Goal: Transaction & Acquisition: Purchase product/service

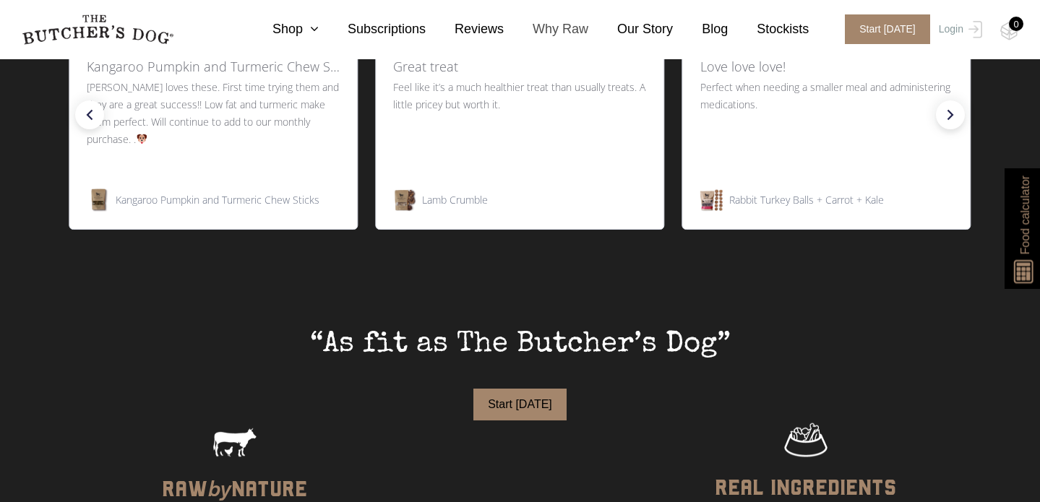
scroll to position [929, 0]
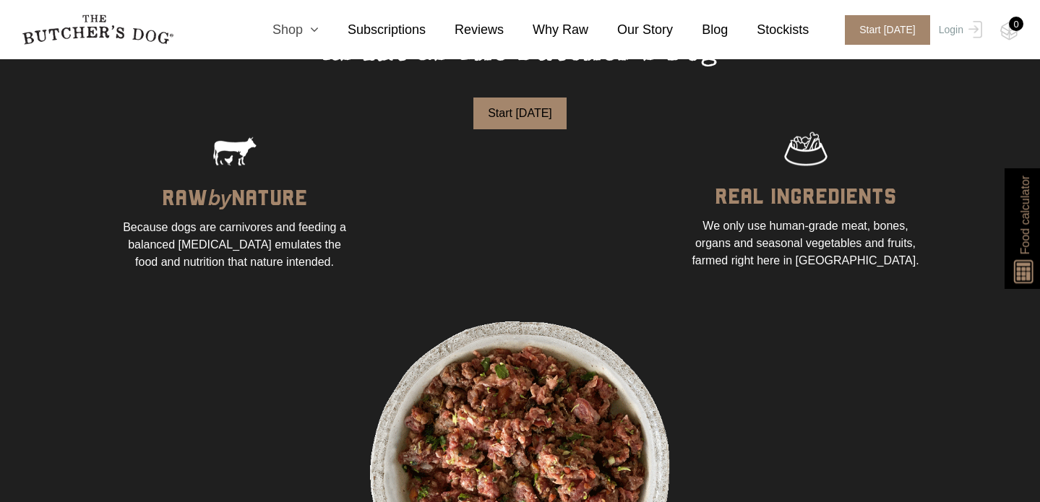
click at [309, 27] on icon at bounding box center [311, 29] width 16 height 13
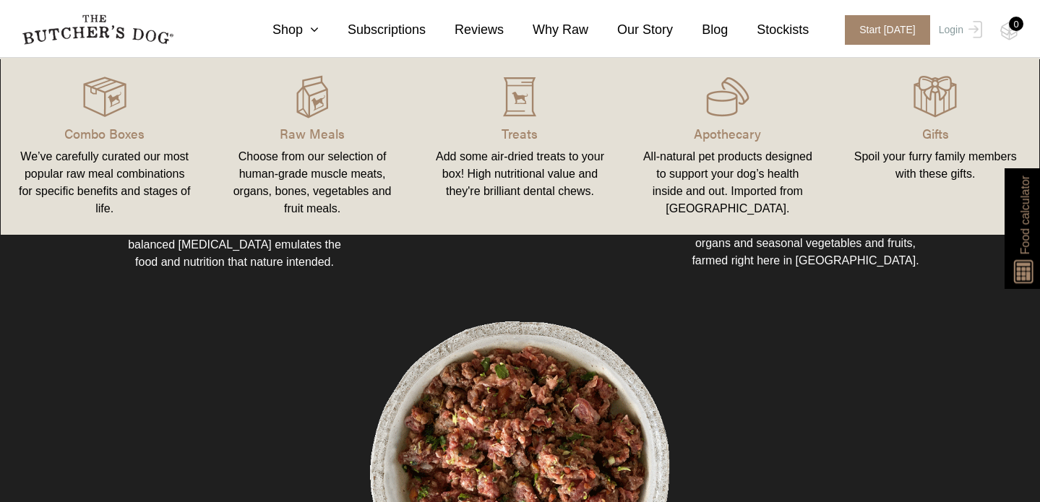
click at [119, 153] on div "We’ve carefully curated our most popular raw meal combinations for specific ben…" at bounding box center [104, 182] width 173 height 69
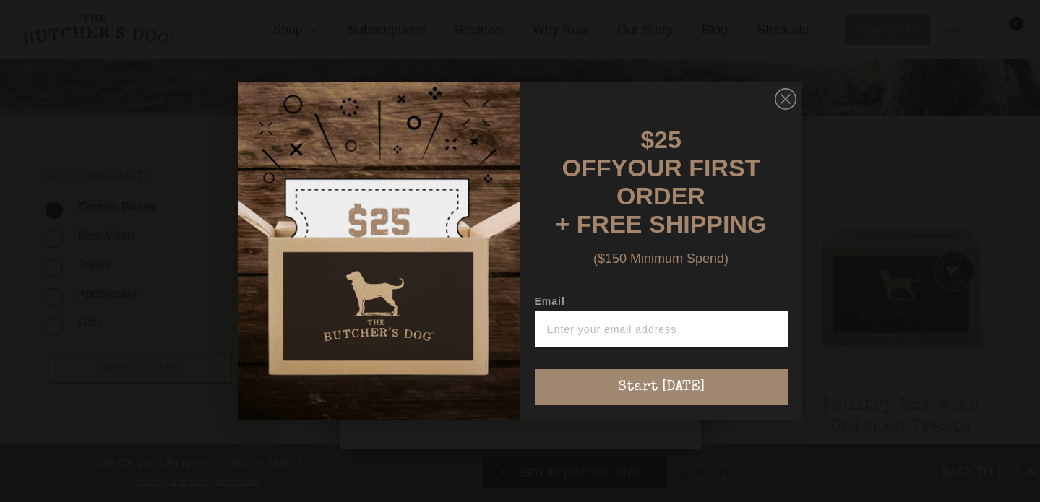
scroll to position [247, 0]
click at [781, 103] on icon "Close dialog" at bounding box center [785, 99] width 9 height 9
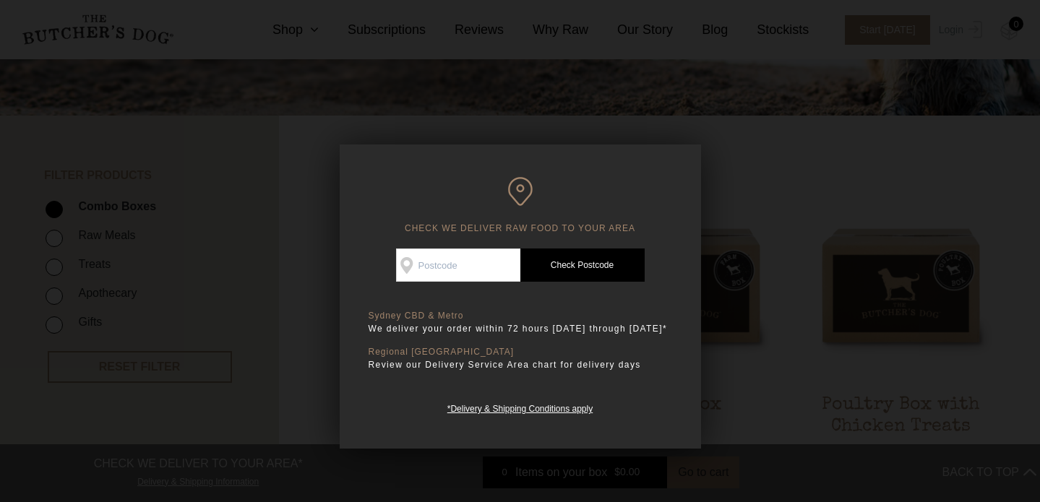
click at [484, 267] on input "Check Availability At" at bounding box center [458, 265] width 124 height 33
type input "2156"
click at [588, 263] on link "Check Postcode" at bounding box center [582, 265] width 124 height 33
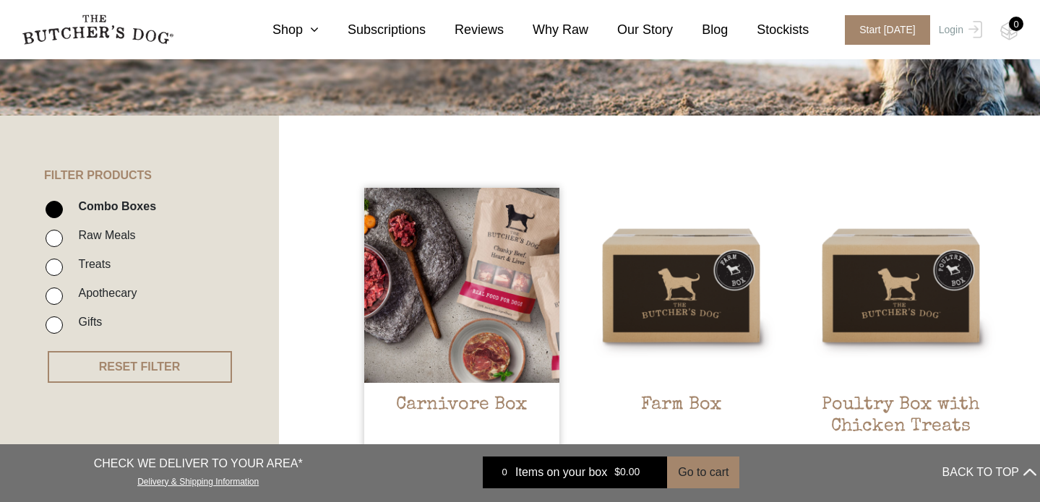
scroll to position [263, 0]
